Goal: Task Accomplishment & Management: Use online tool/utility

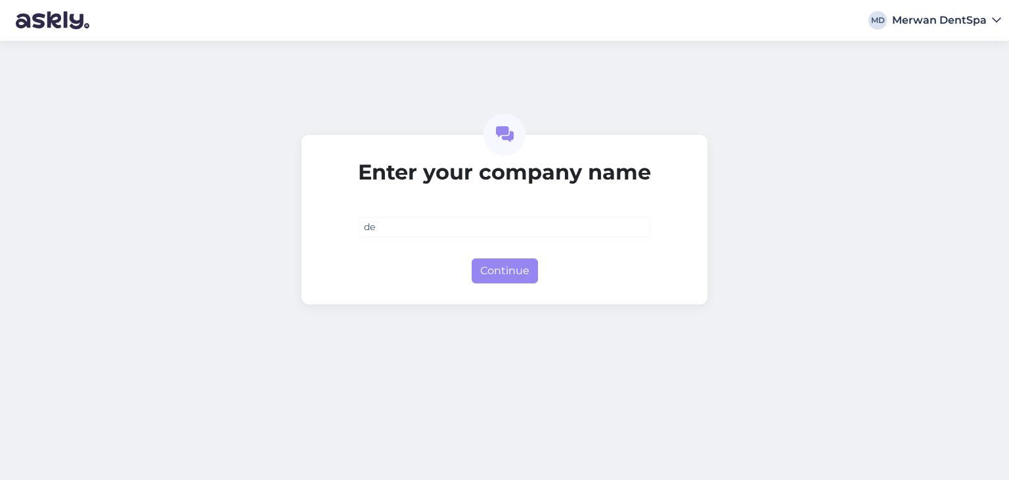
type input "d"
type input "DentSpa"
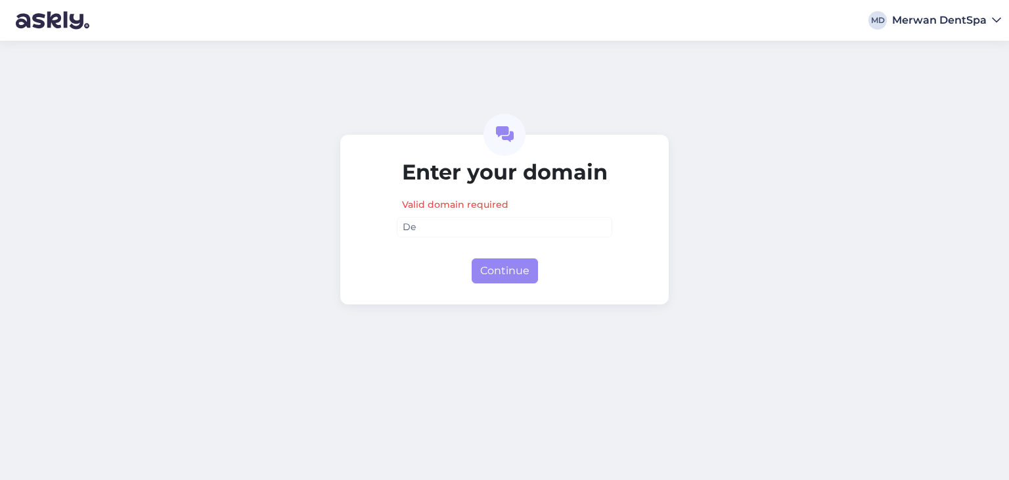
type input "D"
type input "[DOMAIN_NAME]"
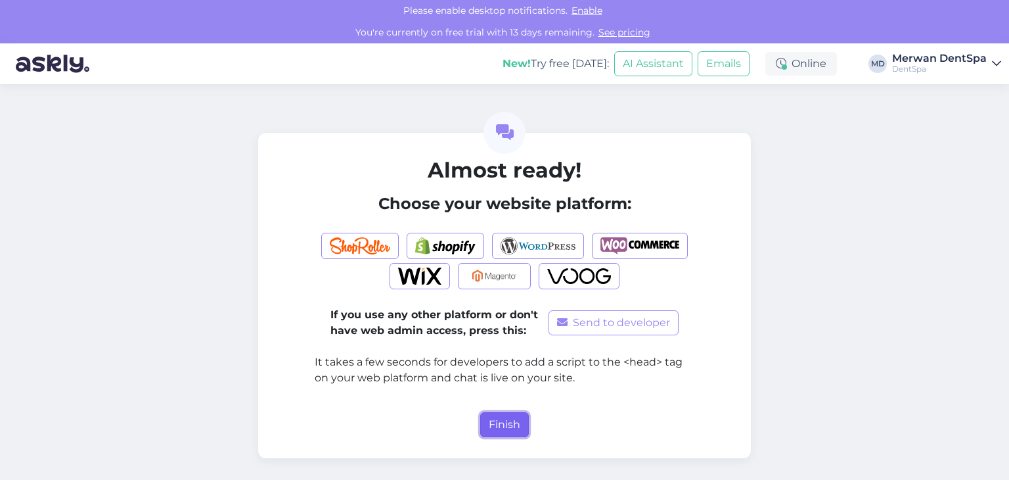
click at [499, 421] on button "Finish" at bounding box center [504, 424] width 49 height 25
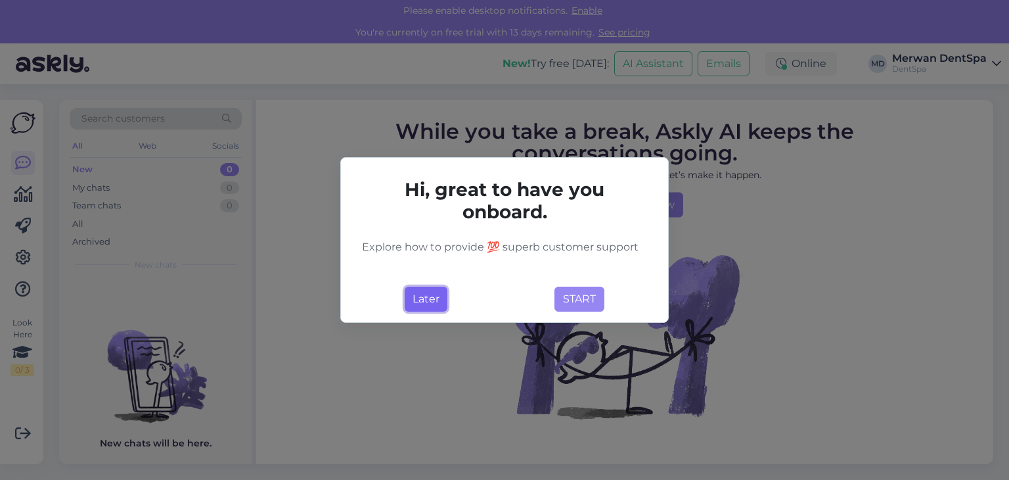
click at [426, 298] on button "Later" at bounding box center [426, 298] width 43 height 25
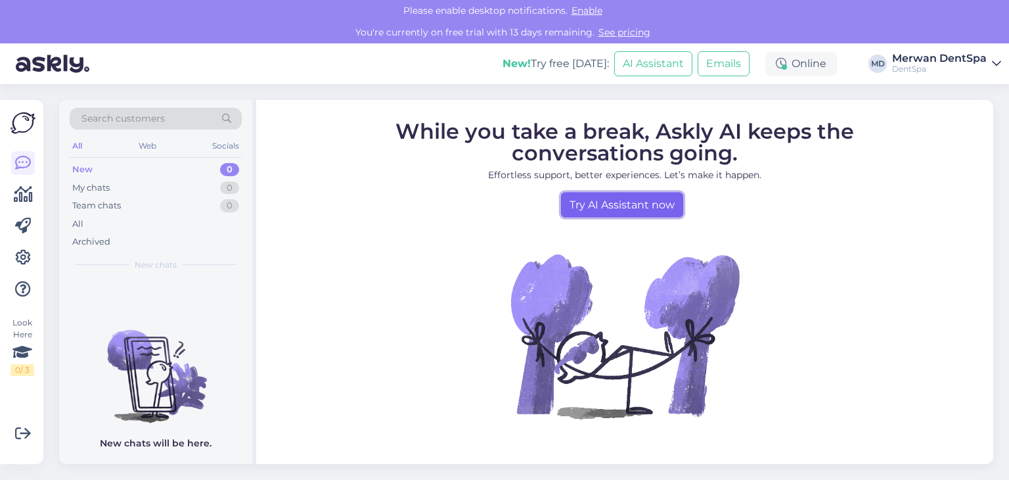
click at [567, 195] on link "Try AI Assistant now" at bounding box center [622, 204] width 122 height 25
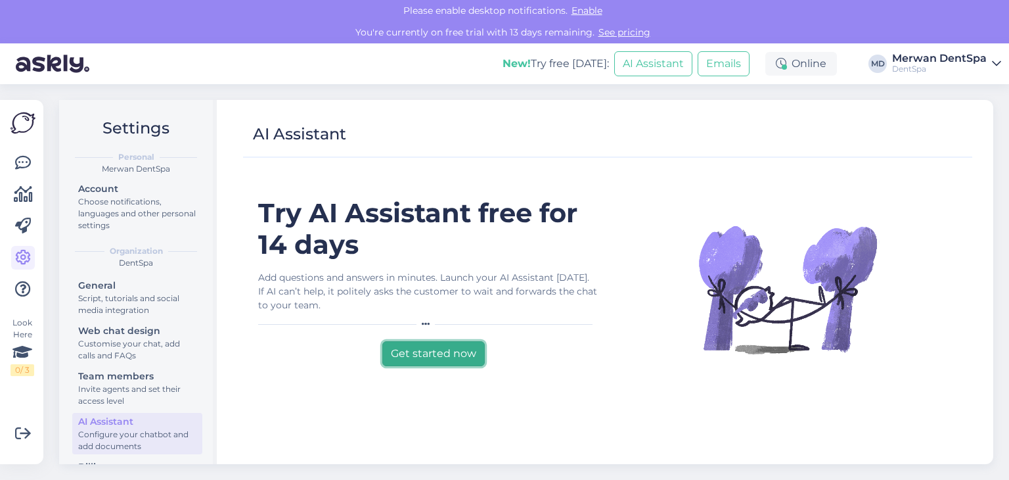
click at [440, 342] on button "Get started now" at bounding box center [433, 353] width 102 height 25
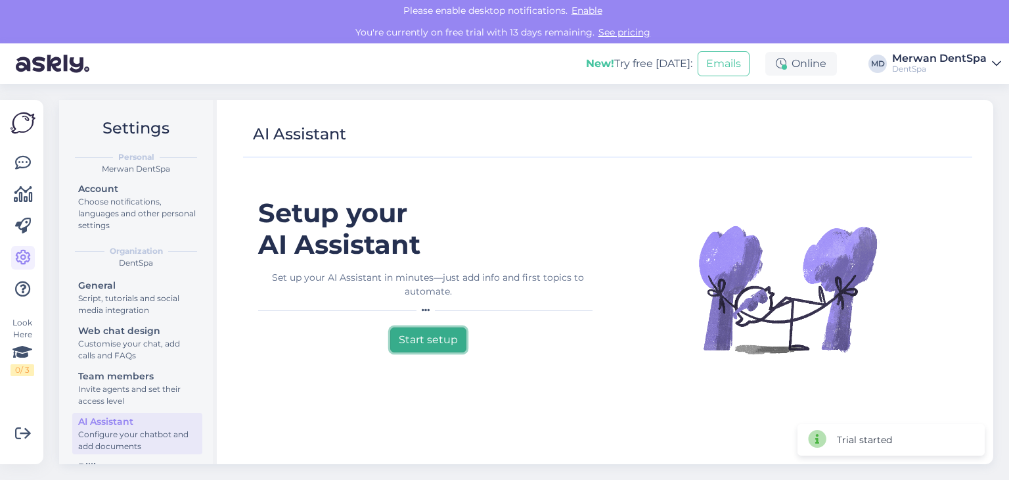
click at [430, 341] on button "Start setup" at bounding box center [428, 339] width 76 height 25
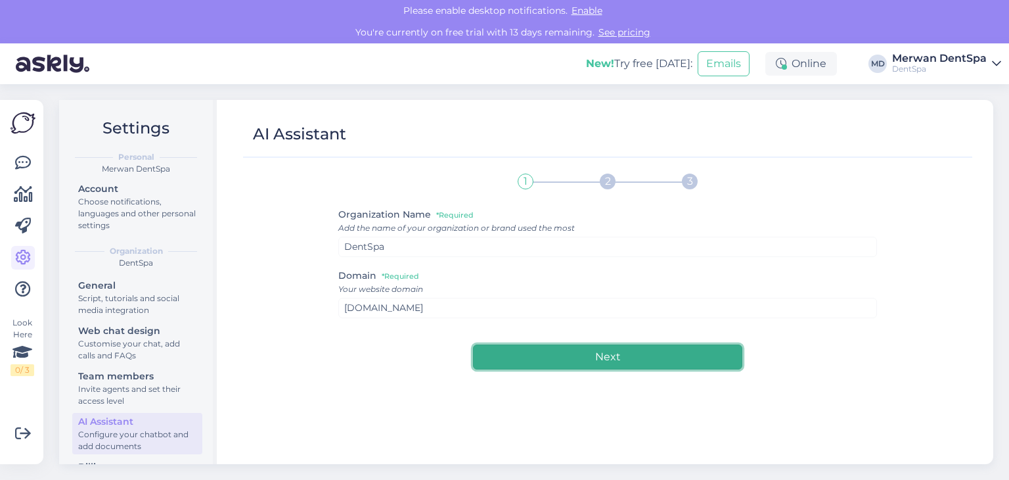
click at [581, 348] on button "Next" at bounding box center [607, 356] width 269 height 25
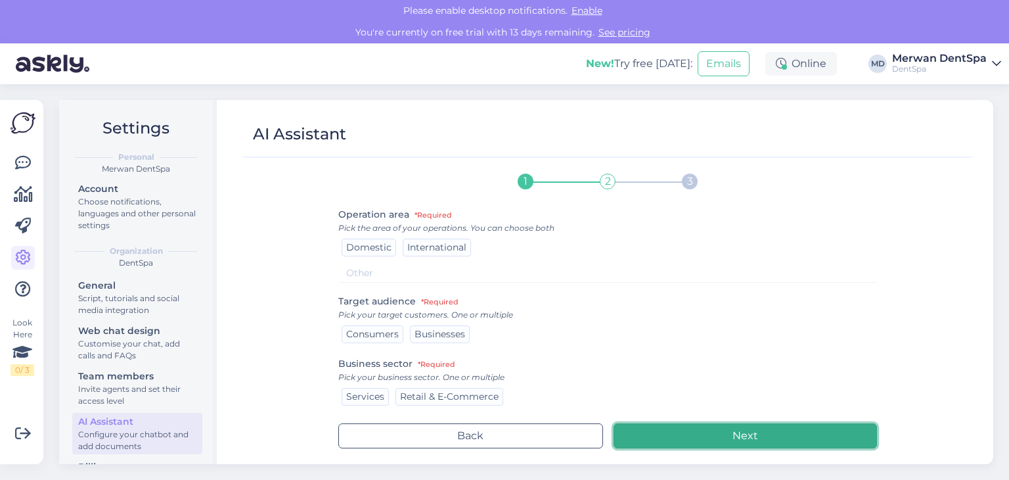
click at [650, 443] on button "Next" at bounding box center [746, 435] width 264 height 25
click at [641, 430] on button "Next" at bounding box center [746, 435] width 264 height 25
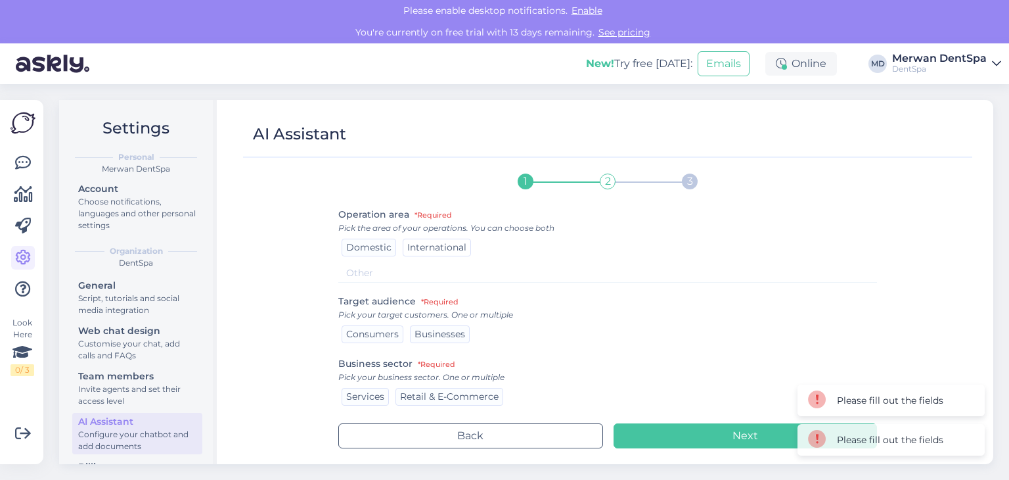
click at [404, 242] on div "International" at bounding box center [437, 247] width 68 height 18
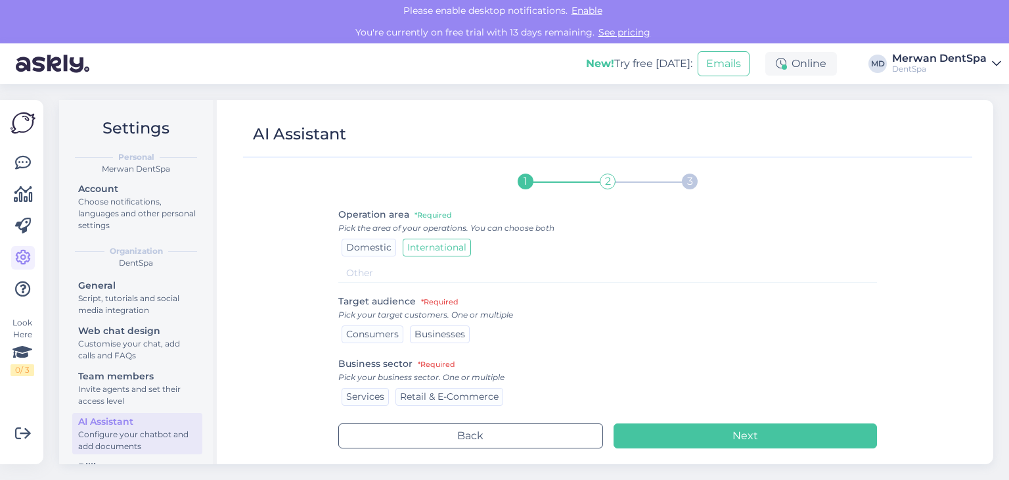
click at [416, 332] on span "Businesses" at bounding box center [440, 334] width 51 height 12
click at [382, 330] on span "Consumers" at bounding box center [372, 334] width 53 height 12
drag, startPoint x: 372, startPoint y: 242, endPoint x: 374, endPoint y: 266, distance: 23.7
click at [372, 242] on span "Domestic" at bounding box center [368, 247] width 45 height 12
click at [380, 392] on span "Services" at bounding box center [365, 396] width 38 height 12
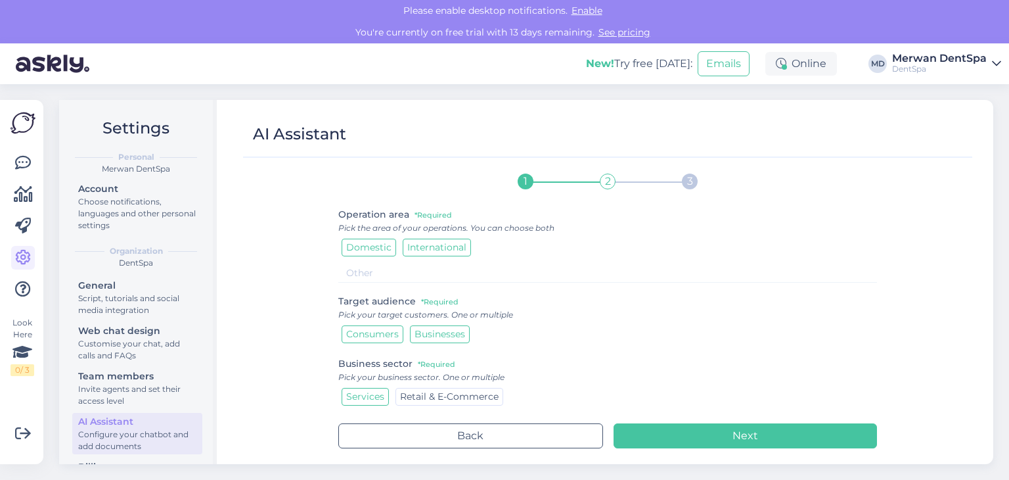
click at [408, 390] on span "Retail & E-Commerce" at bounding box center [449, 396] width 99 height 12
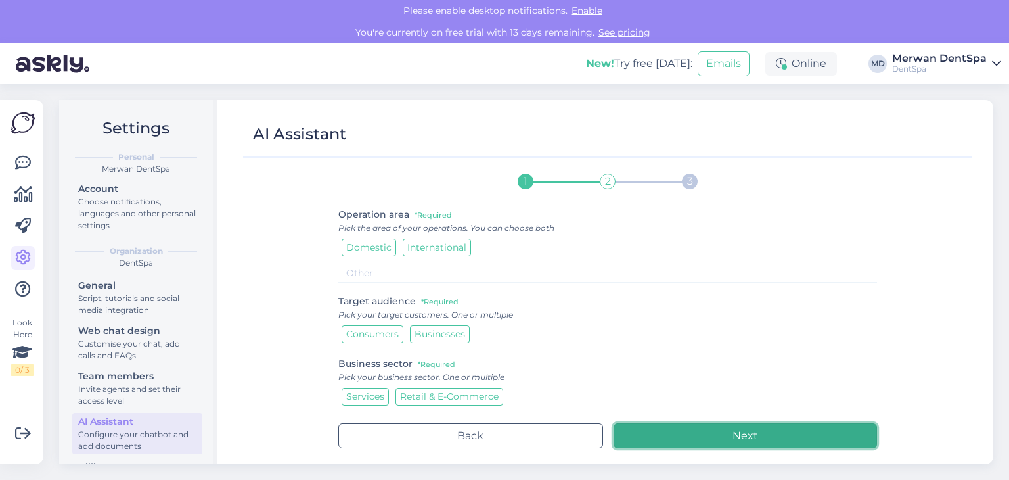
click at [691, 432] on button "Next" at bounding box center [746, 435] width 264 height 25
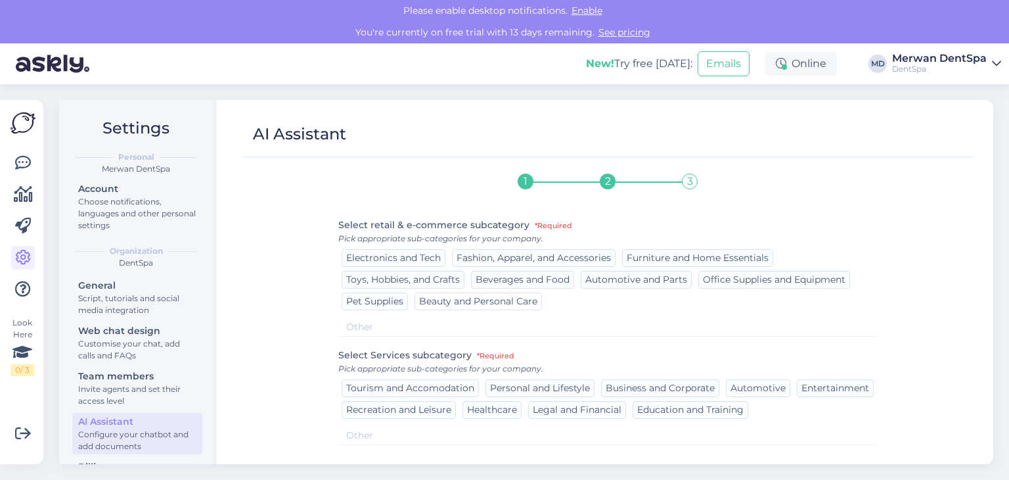
click at [470, 308] on div "Beauty and Personal Care" at bounding box center [478, 301] width 127 height 18
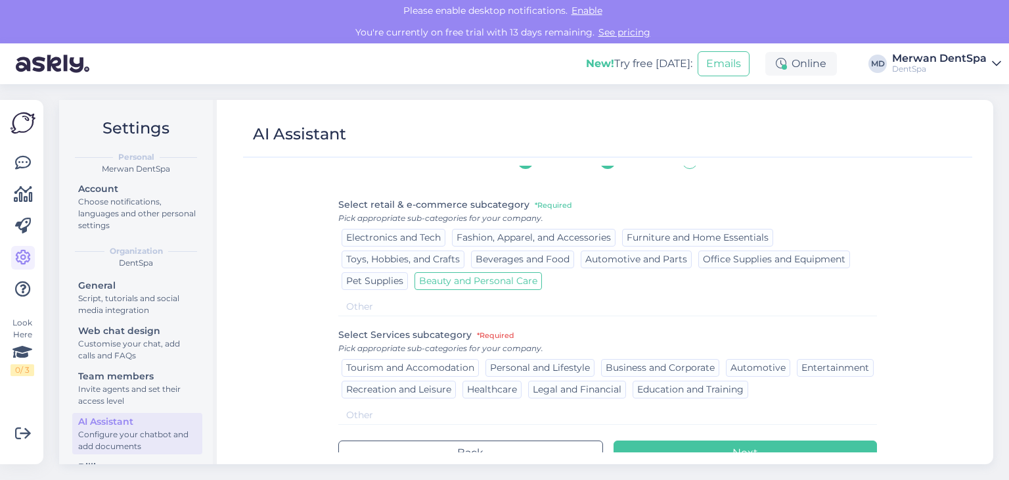
scroll to position [32, 0]
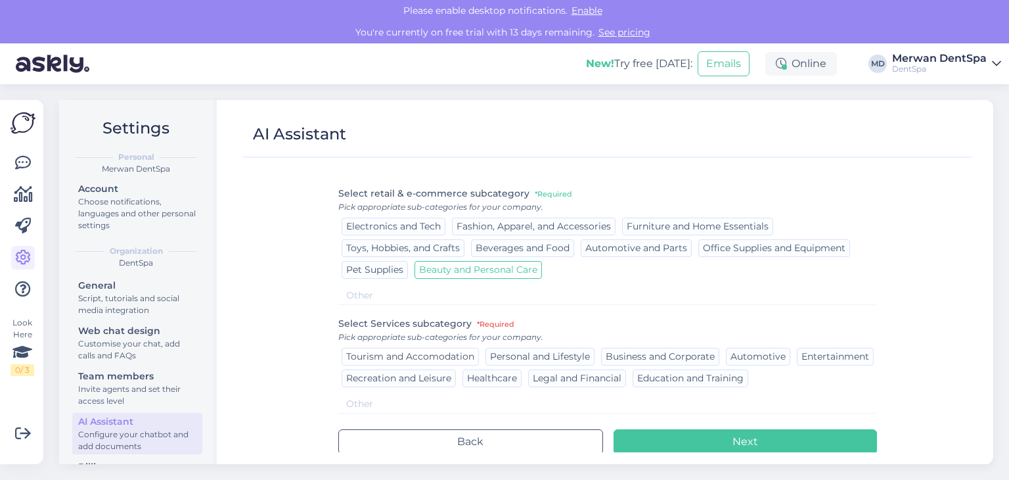
click at [440, 351] on span "Tourism and Accomodation" at bounding box center [410, 356] width 128 height 12
click at [517, 372] on span "Healthcare" at bounding box center [492, 378] width 50 height 12
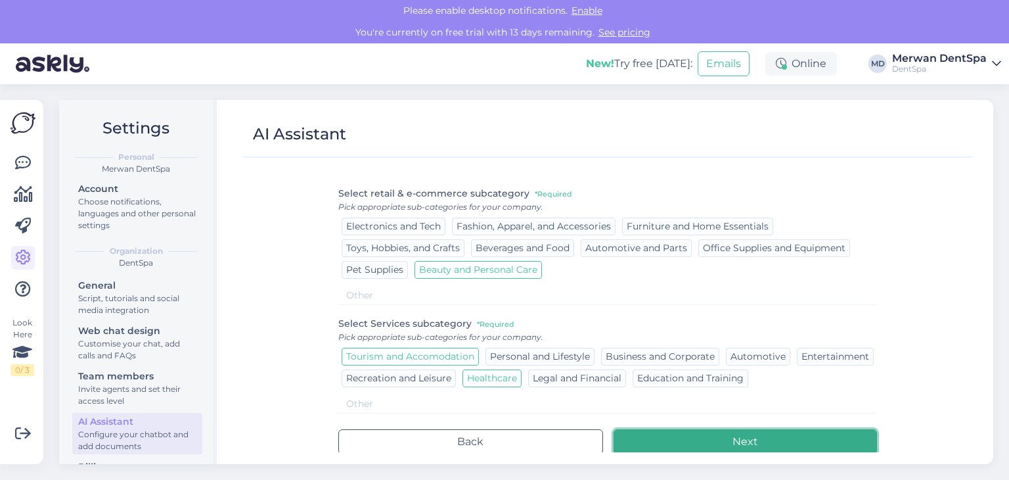
click at [666, 445] on button "Next" at bounding box center [746, 441] width 264 height 25
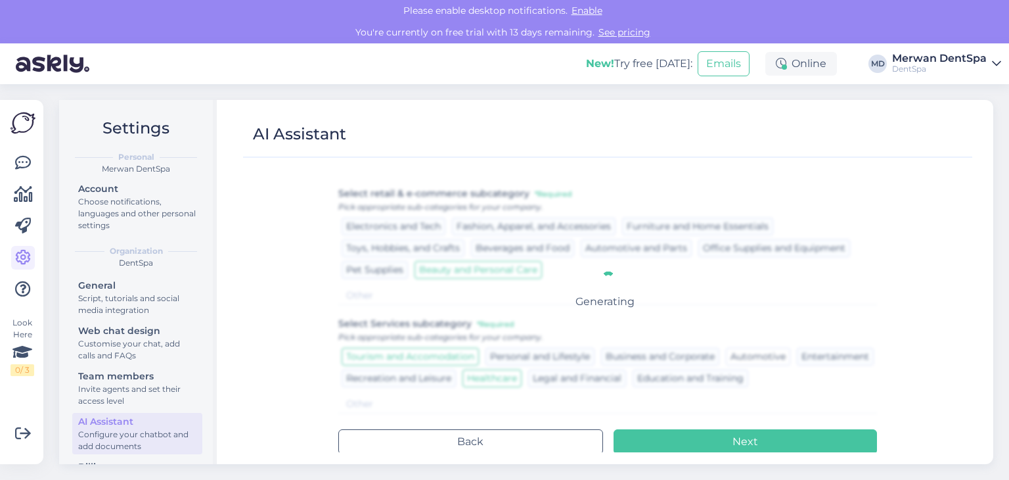
scroll to position [0, 0]
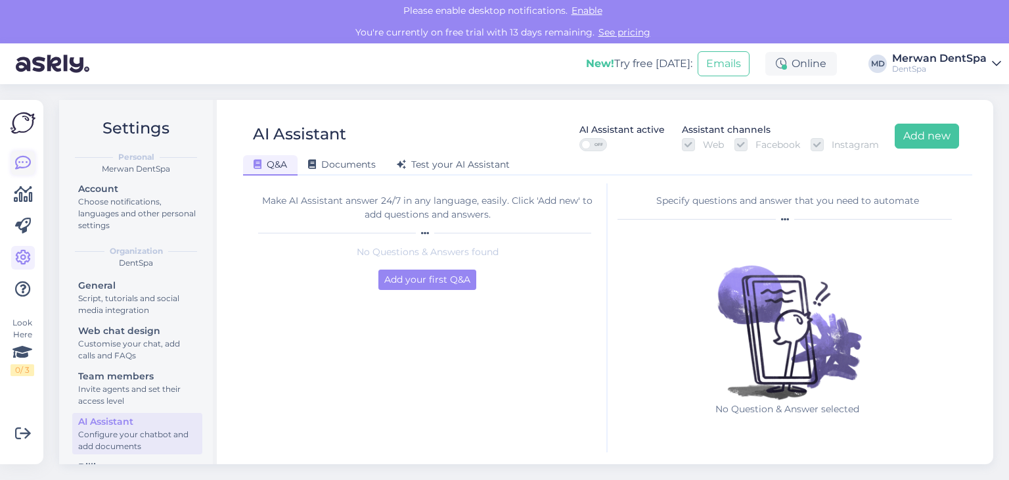
click at [18, 161] on icon at bounding box center [23, 163] width 16 height 16
